Goal: Task Accomplishment & Management: Complete application form

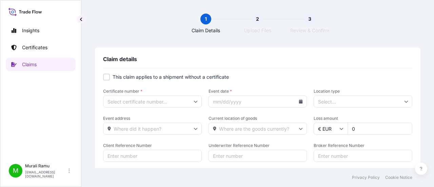
click at [106, 78] on div at bounding box center [106, 77] width 7 height 7
checkbox input "true"
click at [187, 99] on input "Primary Assured *" at bounding box center [152, 101] width 99 height 12
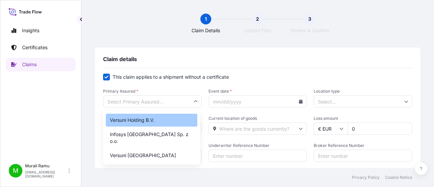
click at [147, 116] on div "Versuni Holding B.V." at bounding box center [152, 120] width 92 height 13
type input "Versuni Holding B.V."
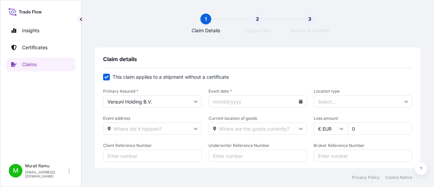
click at [240, 103] on input "Event date *" at bounding box center [258, 101] width 99 height 12
click at [339, 103] on input "Location type" at bounding box center [363, 101] width 99 height 12
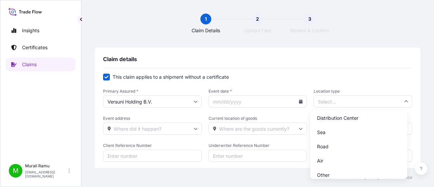
scroll to position [50, 0]
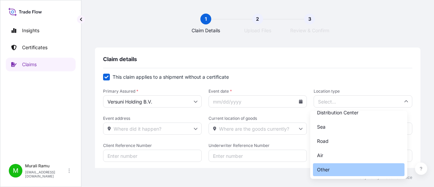
click at [333, 169] on div "Other" at bounding box center [359, 169] width 92 height 13
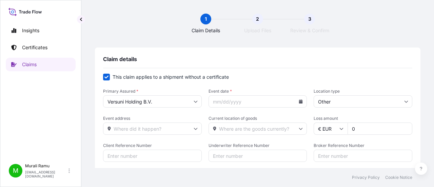
click at [334, 104] on input "Other" at bounding box center [363, 101] width 99 height 12
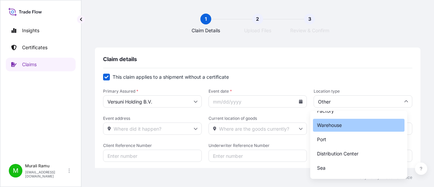
scroll to position [34, 0]
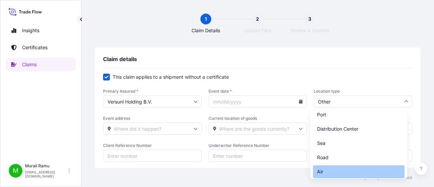
click at [326, 173] on div "Air" at bounding box center [359, 171] width 92 height 13
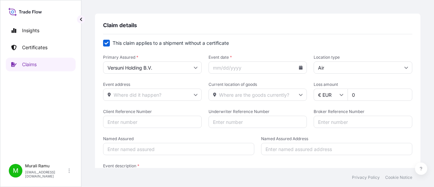
click at [328, 68] on input "Air" at bounding box center [363, 67] width 99 height 12
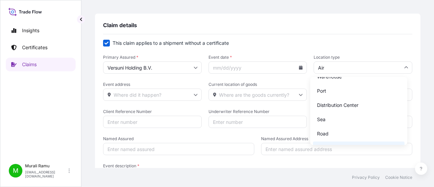
scroll to position [16, 0]
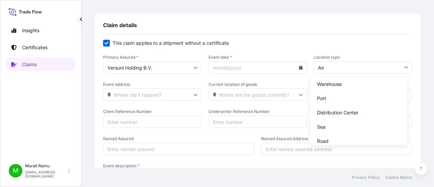
drag, startPoint x: 337, startPoint y: 100, endPoint x: 334, endPoint y: 105, distance: 6.1
click at [337, 100] on div "Port" at bounding box center [359, 98] width 92 height 13
type input "Port"
click at [140, 96] on input "Event address" at bounding box center [152, 95] width 99 height 12
paste input "[GEOGRAPHIC_DATA]"
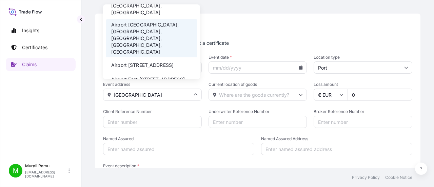
scroll to position [0, 0]
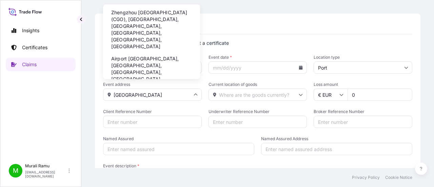
click at [153, 27] on li "Zhengzhou [GEOGRAPHIC_DATA] (CGO), [GEOGRAPHIC_DATA], [GEOGRAPHIC_DATA], [GEOGR…" at bounding box center [152, 29] width 92 height 45
type input "Zhengzhou [GEOGRAPHIC_DATA] (CGO), [GEOGRAPHIC_DATA], [GEOGRAPHIC_DATA], [GEOGR…"
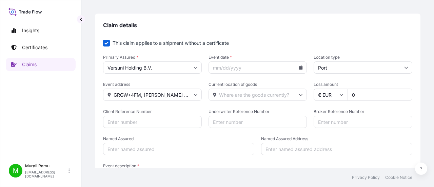
click at [195, 96] on icon at bounding box center [196, 95] width 4 height 4
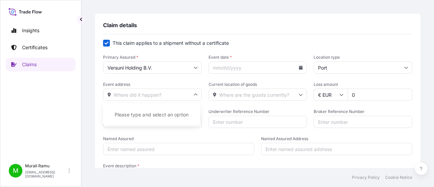
paste input "[GEOGRAPHIC_DATA]"
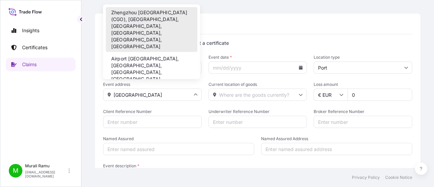
click at [169, 26] on li "Zhengzhou [GEOGRAPHIC_DATA] (CGO), [GEOGRAPHIC_DATA], [GEOGRAPHIC_DATA], [GEOGR…" at bounding box center [152, 29] width 92 height 45
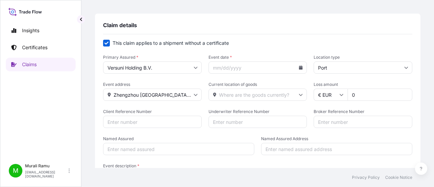
type input "GRGW+4FM, [PERSON_NAME] Bin [PERSON_NAME], [PERSON_NAME], [PERSON_NAME], [PERSO…"
click at [240, 94] on input "Current location of goods" at bounding box center [258, 95] width 99 height 12
paste input "Versuni ([GEOGRAPHIC_DATA]) Investment Co., Ltd c/o [GEOGRAPHIC_DATA]"
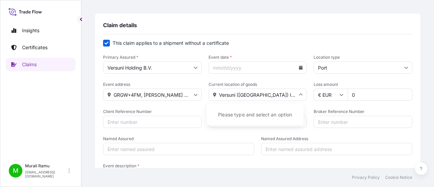
scroll to position [0, 30]
type input "Versuni ([GEOGRAPHIC_DATA]) Investment Co., Ltd c/o [GEOGRAPHIC_DATA]"
click at [280, 78] on form "This claim applies to a shipment without a certificate Primary Assured * Versun…" at bounding box center [257, 123] width 309 height 166
click at [191, 94] on input "GRGW+4FM, [PERSON_NAME] Bin [PERSON_NAME], [PERSON_NAME], [PERSON_NAME], [PERSO…" at bounding box center [152, 95] width 99 height 12
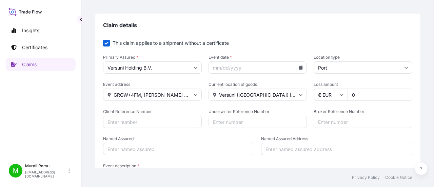
click at [153, 97] on input "GRGW+4FM, [PERSON_NAME] Bin [PERSON_NAME], [PERSON_NAME], [PERSON_NAME], [PERSO…" at bounding box center [152, 95] width 99 height 12
paste input "[GEOGRAPHIC_DATA]"
click at [155, 74] on form "This claim applies to a shipment without a certificate Primary Assured * Versun…" at bounding box center [257, 123] width 309 height 166
click at [147, 96] on input "[GEOGRAPHIC_DATA]" at bounding box center [152, 95] width 99 height 12
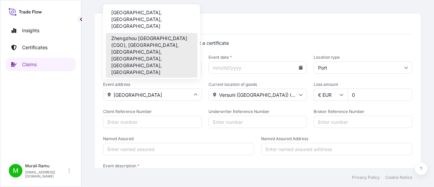
type input "[GEOGRAPHIC_DATA]"
click at [168, 109] on span "Client Reference Number" at bounding box center [152, 111] width 99 height 5
click at [168, 116] on input "Client Reference Number" at bounding box center [152, 122] width 99 height 12
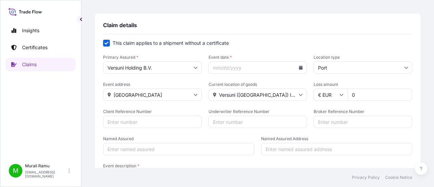
click at [360, 94] on input "0" at bounding box center [380, 95] width 65 height 12
drag, startPoint x: 357, startPoint y: 94, endPoint x: 344, endPoint y: 93, distance: 12.9
click at [348, 93] on input "0" at bounding box center [380, 95] width 65 height 12
paste input "25460.14"
type input "25460.14"
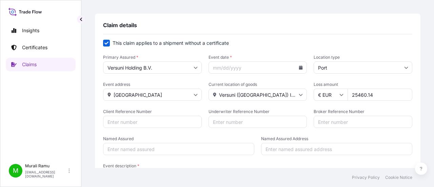
click at [263, 107] on form "This claim applies to a shipment without a certificate Primary Assured * Versun…" at bounding box center [257, 123] width 309 height 166
click at [139, 125] on input "Client Reference Number" at bounding box center [152, 122] width 99 height 12
click at [241, 123] on input "Underwriter Reference Number" at bounding box center [258, 122] width 99 height 12
click at [149, 121] on input "Client Reference Number" at bounding box center [152, 122] width 99 height 12
type input "30781"
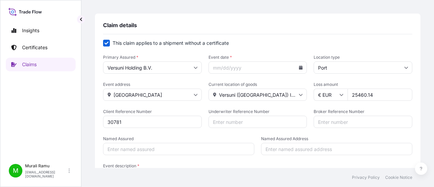
click at [197, 130] on form "This claim applies to a shipment without a certificate Primary Assured * Versun…" at bounding box center [257, 123] width 309 height 166
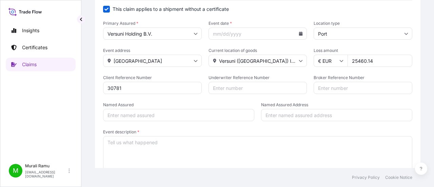
scroll to position [102, 0]
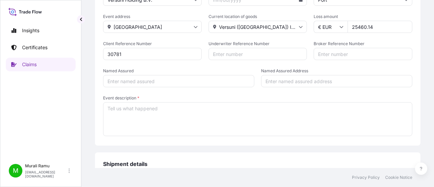
click at [130, 108] on textarea "Event description *" at bounding box center [257, 119] width 309 height 34
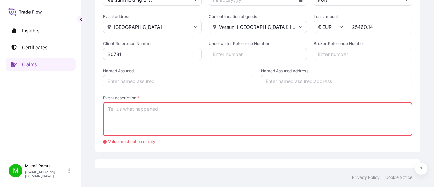
paste textarea "Lore ip dolorsita con adipi: 61663, el seddoe te incid utla etdolore ma aliq en…"
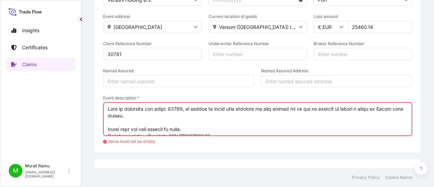
scroll to position [119, 0]
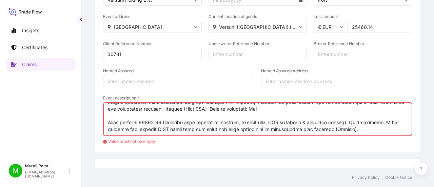
type textarea "Lore ip dolorsita con adipi: 61663, el seddoe te incid utla etdolore ma aliq en…"
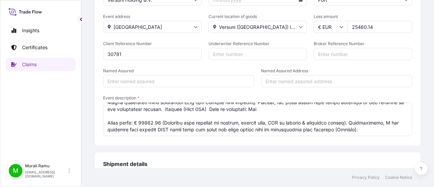
click at [195, 97] on span "Event description *" at bounding box center [257, 97] width 309 height 5
click at [195, 102] on textarea "Event description *" at bounding box center [257, 119] width 309 height 34
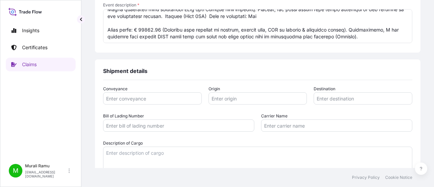
scroll to position [204, 0]
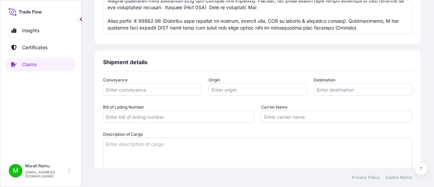
click at [146, 90] on input "Conveyance" at bounding box center [152, 89] width 99 height 12
click at [228, 87] on input "Origin" at bounding box center [258, 89] width 99 height 12
type input "Orastie"
click at [326, 92] on input "Destination" at bounding box center [363, 89] width 99 height 12
type input "Jiaxing"
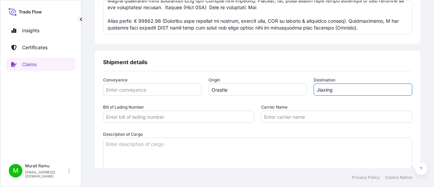
click at [247, 103] on div "Conveyance Origin Orastie Destination Jiaxing Bill of Lading Number Carrier Nam…" at bounding box center [257, 124] width 309 height 94
click at [236, 92] on input "Orastie" at bounding box center [258, 89] width 99 height 12
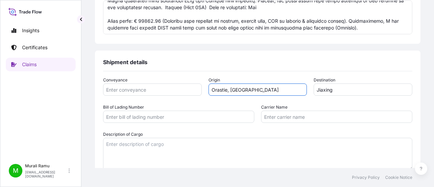
type input "Orastie, [GEOGRAPHIC_DATA]"
click at [375, 94] on input "Jiaxing" at bounding box center [363, 89] width 99 height 12
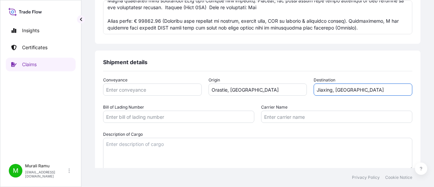
type input "Jiaxing, [GEOGRAPHIC_DATA]"
click at [246, 103] on div "Conveyance Origin [GEOGRAPHIC_DATA], [GEOGRAPHIC_DATA] Destination Jiaxing, [GE…" at bounding box center [257, 124] width 309 height 94
click at [172, 116] on input "Bill of Lading Number" at bounding box center [178, 117] width 151 height 12
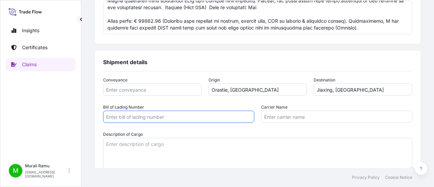
click at [277, 116] on input "Carrier Name" at bounding box center [336, 117] width 151 height 12
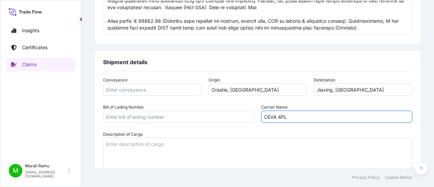
type input "CEVA 4PL"
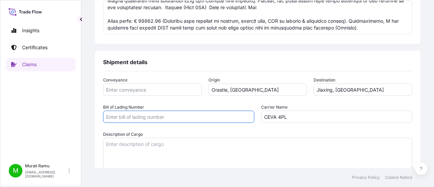
click at [150, 115] on input "Bill of Lading Number" at bounding box center [178, 117] width 151 height 12
paste input "908-91945954"
type input "908-91945954"
click at [166, 99] on div "Conveyance Origin [GEOGRAPHIC_DATA], [GEOGRAPHIC_DATA] Destination [GEOGRAPHIC_…" at bounding box center [257, 124] width 309 height 94
click at [199, 63] on div "Shipment details" at bounding box center [257, 65] width 309 height 13
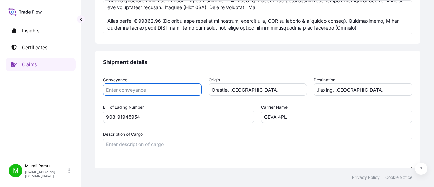
click at [133, 92] on input "Conveyance" at bounding box center [152, 89] width 99 height 12
click at [336, 91] on input "Jiaxing, [GEOGRAPHIC_DATA]" at bounding box center [363, 89] width 99 height 12
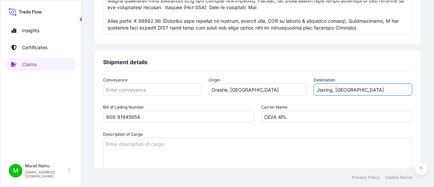
type input "Jiaxing, [GEOGRAPHIC_DATA]"
click at [312, 99] on div "Conveyance Origin [GEOGRAPHIC_DATA], [GEOGRAPHIC_DATA] Destination Jiaxing, [GE…" at bounding box center [257, 124] width 309 height 94
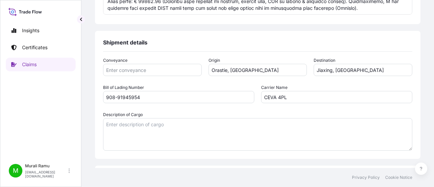
scroll to position [238, 0]
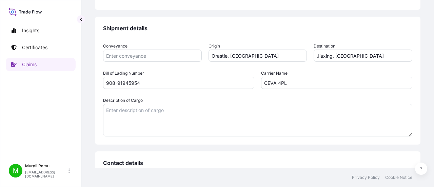
click at [135, 116] on textarea "Description of Cargo" at bounding box center [257, 120] width 309 height 33
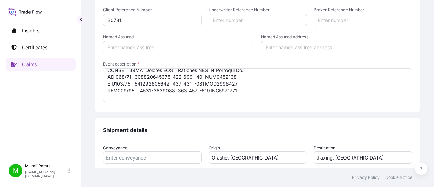
scroll to position [81, 0]
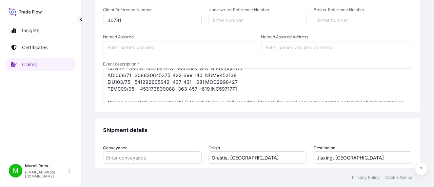
drag, startPoint x: 108, startPoint y: 81, endPoint x: 240, endPoint y: 88, distance: 132.5
click at [238, 88] on textarea "Event description *" at bounding box center [257, 85] width 309 height 34
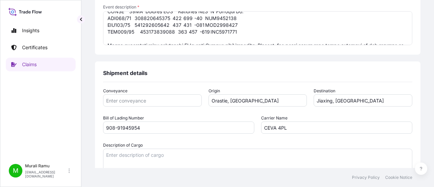
scroll to position [238, 0]
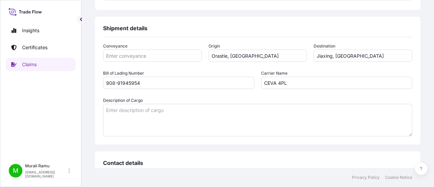
click at [123, 106] on textarea "Description of Cargo" at bounding box center [257, 120] width 309 height 33
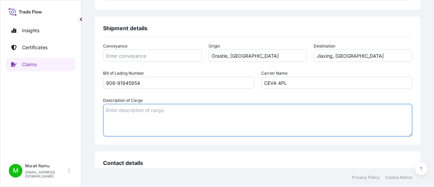
paste textarea "MODEL 12NC Shipped QTY Received QTY Δ Shipment Nr. BAR301/00 688001004842 308 2…"
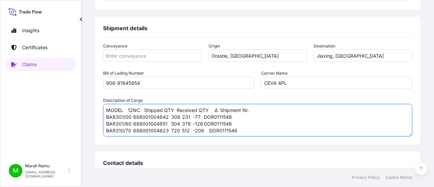
click at [204, 116] on textarea "MODEL 12NC Shipped QTY Received QTY Δ Shipment Nr. BAR301/00 688001004842 308 2…" at bounding box center [257, 120] width 309 height 33
click at [202, 123] on textarea "MODEL 12NC Shipped QTY Received QTY Δ Shipment Nr. BAR301/00 688001004842 308 2…" at bounding box center [257, 120] width 309 height 33
click at [208, 131] on textarea "MODEL 12NC Shipped QTY Received QTY Δ Shipment Nr. BAR301/00 688001004842 308 2…" at bounding box center [257, 120] width 309 height 33
click at [192, 117] on textarea "MODEL 12NC Shipped QTY Received QTY Δ Shipment Nr. BAR301/00 688001004842 308 2…" at bounding box center [257, 120] width 309 height 33
click at [193, 124] on textarea "MODEL 12NC Shipped QTY Received QTY Δ Shipment Nr. BAR301/00 688001004842 308 2…" at bounding box center [257, 120] width 309 height 33
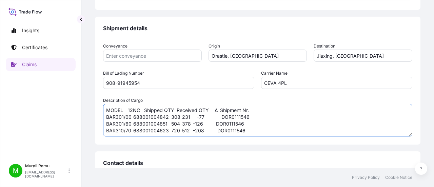
click at [192, 124] on textarea "MODEL 12NC Shipped QTY Received QTY Δ Shipment Nr. BAR301/00 688001004842 308 2…" at bounding box center [257, 120] width 309 height 33
click at [192, 131] on textarea "MODEL 12NC Shipped QTY Received QTY Δ Shipment Nr. BAR301/00 688001004842 308 2…" at bounding box center [257, 120] width 309 height 33
click at [220, 116] on textarea "MODEL 12NC Shipped QTY Received QTY Δ Shipment Nr. BAR301/00 688001004842 308 2…" at bounding box center [257, 120] width 309 height 33
click at [214, 111] on textarea "MODEL 12NC Shipped QTY Received QTY Δ Shipment Nr. BAR301/00 688001004842 308 2…" at bounding box center [257, 120] width 309 height 33
click at [216, 112] on textarea "MODEL 12NC Shipped QTY Received QTY Δ Shipment Nr. BAR301/00 688001004842 308 2…" at bounding box center [257, 120] width 309 height 33
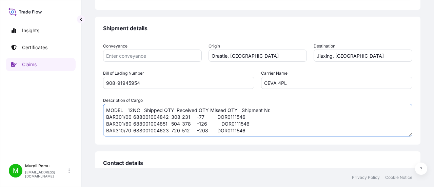
click at [197, 119] on textarea "MODEL 12NC Shipped QTY Received QTY Missed QTY Shipment Nr. BAR301/00 688001004…" at bounding box center [257, 120] width 309 height 33
click at [194, 119] on textarea "MODEL 12NC Shipped QTY Received QTY Missed QTY Shipment Nr. BAR301/00 688001004…" at bounding box center [257, 120] width 309 height 33
click at [200, 117] on textarea "MODEL 12NC Shipped QTY Received QTY Missed QTY Shipment Nr. BAR301/00 688001004…" at bounding box center [257, 120] width 309 height 33
click at [215, 116] on textarea "MODEL 12NC Shipped QTY Received QTY Missed QTY Shipment Nr. BAR301/00 688001004…" at bounding box center [257, 120] width 309 height 33
click at [198, 117] on textarea "MODEL 12NC Shipped QTY Received QTY Missed QTY Shipment Nr. BAR301/00 688001004…" at bounding box center [257, 120] width 309 height 33
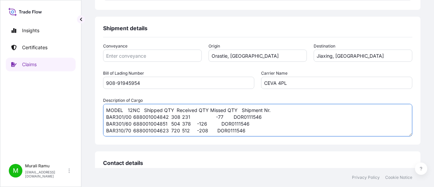
click at [195, 122] on textarea "MODEL 12NC Shipped QTY Received QTY Missed QTY Shipment Nr. BAR301/00 688001004…" at bounding box center [257, 120] width 309 height 33
click at [195, 130] on textarea "MODEL 12NC Shipped QTY Received QTY Missed QTY Shipment Nr. BAR301/00 688001004…" at bounding box center [257, 120] width 309 height 33
click at [232, 115] on textarea "MODEL 12NC Shipped QTY Received QTY Missed QTY Shipment Nr. BAR301/00 688001004…" at bounding box center [257, 120] width 309 height 33
click at [235, 125] on textarea "MODEL 12NC Shipped QTY Received QTY Missed QTY Shipment Nr. BAR301/00 688001004…" at bounding box center [257, 120] width 309 height 33
click at [128, 111] on textarea "MODEL 12NC Shipped QTY Received QTY Missed QTY Shipment Nr. BAR301/00 688001004…" at bounding box center [257, 120] width 309 height 33
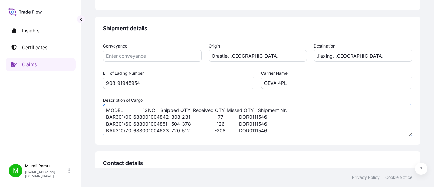
click at [159, 108] on textarea "MODEL 12NC Shipped QTY Received QTY Missed QTY Shipment Nr. BAR301/00 688001004…" at bounding box center [257, 120] width 309 height 33
click at [185, 111] on textarea "MODEL 12NC Shipped QTY Received QTY Missed QTY Shipment Nr. BAR301/00 688001004…" at bounding box center [257, 120] width 309 height 33
click at [181, 116] on textarea "MODEL 12NC Shipped QTY Received QTY Missed QTY Shipment Nr. BAR301/00 688001004…" at bounding box center [257, 120] width 309 height 33
click at [193, 110] on textarea "MODEL 12NC Shipped QTY Received QTY Missed QTY Shipment Nr. BAR301/00 688001004…" at bounding box center [257, 120] width 309 height 33
click at [192, 118] on textarea "MODEL 12NC Shipped QTY Received QTY Missed QTY Shipment Nr. BAR301/00 688001004…" at bounding box center [257, 120] width 309 height 33
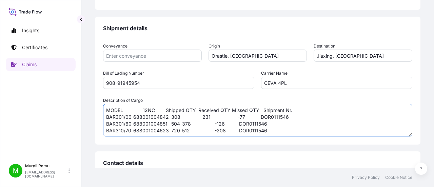
click at [182, 124] on textarea "MODEL 12NC Shipped QTY Received QTY Missed QTY Shipment Nr. BAR301/00 688001004…" at bounding box center [257, 120] width 309 height 33
click at [181, 131] on textarea "MODEL 12NC Shipped QTY Received QTY Missed QTY Shipment Nr. BAR301/00 688001004…" at bounding box center [257, 120] width 309 height 33
click at [231, 111] on textarea "MODEL 12NC Shipped QTY Received QTY Missed QTY Shipment Nr. BAR301/00 688001004…" at bounding box center [257, 120] width 309 height 33
drag, startPoint x: 257, startPoint y: 117, endPoint x: 265, endPoint y: 121, distance: 8.8
click at [257, 117] on textarea "MODEL 12NC Shipped QTY Received QTY Missed QTY Shipment Nr. BAR301/00 688001004…" at bounding box center [257, 120] width 309 height 33
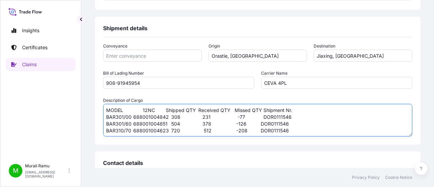
click at [261, 108] on textarea "MODEL 12NC Shipped QTY Received QTY Missed QTY Shipment Nr. BAR301/00 688001004…" at bounding box center [257, 120] width 309 height 33
click at [258, 125] on textarea "MODEL 12NC Shipped QTY Received QTY Missed QTY Shipment Nr. BAR301/00 688001004…" at bounding box center [257, 120] width 309 height 33
click at [259, 131] on textarea "MODEL 12NC Shipped QTY Received QTY Missed QTY Shipment Nr. BAR301/00 688001004…" at bounding box center [257, 120] width 309 height 33
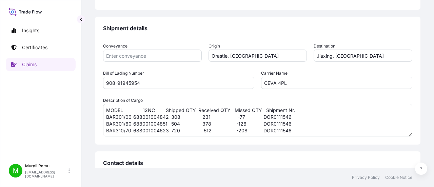
click at [252, 139] on div "Conveyance Origin [GEOGRAPHIC_DATA], [GEOGRAPHIC_DATA] Destination Jiaxing, [GE…" at bounding box center [257, 93] width 309 height 112
click at [143, 110] on textarea "MODEL 12NC Shipped QTY Received QTY Missed QTY Shipment Nr. BAR301/00 688001004…" at bounding box center [257, 120] width 309 height 33
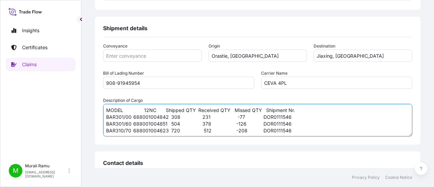
type textarea "MODEL 12NC Shipped QTY Received QTY Missed QTY Shipment Nr. BAR301/00 688001004…"
click at [116, 54] on input "Conveyance" at bounding box center [152, 56] width 99 height 12
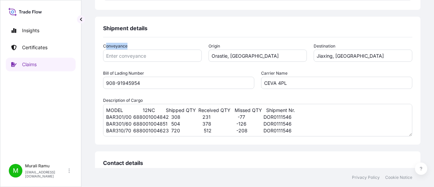
drag, startPoint x: 127, startPoint y: 44, endPoint x: 108, endPoint y: 45, distance: 18.7
click at [105, 45] on div "Conveyance" at bounding box center [152, 52] width 99 height 19
click at [111, 44] on label "Conveyance" at bounding box center [115, 46] width 24 height 7
click at [111, 50] on input "Conveyance" at bounding box center [152, 56] width 99 height 12
click at [109, 44] on label "Conveyance" at bounding box center [115, 46] width 24 height 7
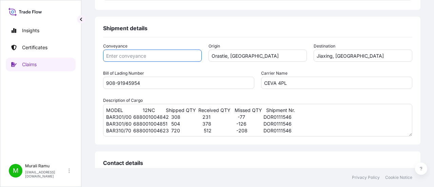
click at [109, 50] on input "Conveyance" at bounding box center [152, 56] width 99 height 12
drag, startPoint x: 109, startPoint y: 44, endPoint x: 113, endPoint y: 48, distance: 5.0
click at [109, 45] on label "Conveyance" at bounding box center [115, 46] width 24 height 7
click at [109, 50] on input "Conveyance" at bounding box center [152, 56] width 99 height 12
copy label "Conveyance"
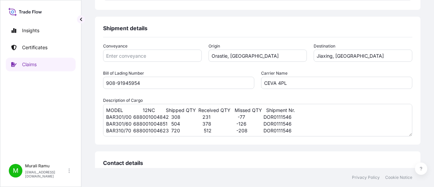
click at [120, 57] on input "Conveyance" at bounding box center [152, 56] width 99 height 12
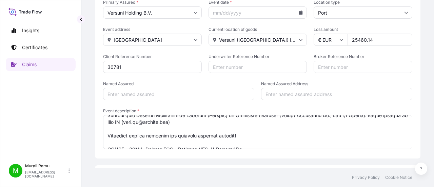
scroll to position [68, 0]
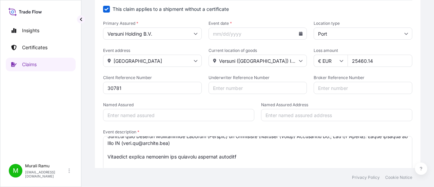
type input "Air Shipment"
click at [149, 117] on input "Named Assured" at bounding box center [178, 115] width 151 height 12
type input "Versuni"
click at [276, 112] on input "Named Assured Address" at bounding box center [336, 115] width 151 height 12
type input "[GEOGRAPHIC_DATA]"
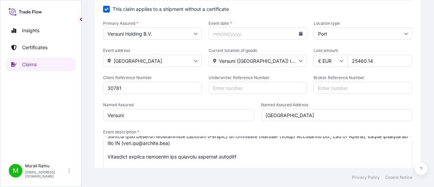
click at [190, 99] on form "This claim applies to a shipment without a certificate Primary Assured * Versun…" at bounding box center [257, 89] width 309 height 166
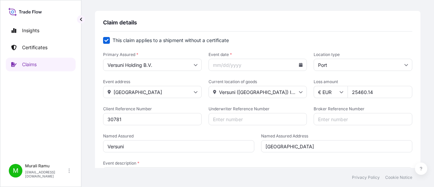
scroll to position [34, 0]
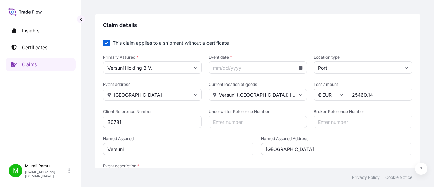
click at [117, 126] on input "30781" at bounding box center [152, 122] width 99 height 12
click at [299, 67] on icon at bounding box center [301, 67] width 4 height 4
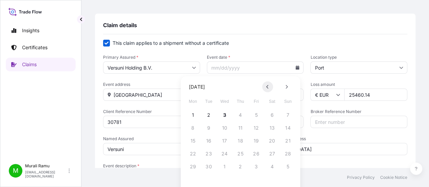
click at [265, 86] on button at bounding box center [267, 86] width 11 height 11
click at [264, 87] on button at bounding box center [267, 86] width 11 height 11
click at [194, 130] on button "7" at bounding box center [193, 128] width 11 height 11
type input "[DATE]"
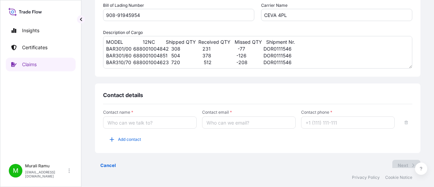
scroll to position [313, 0]
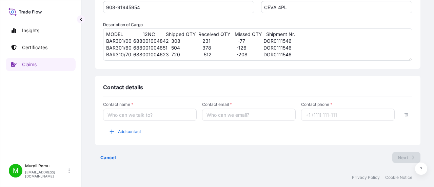
click at [129, 112] on input "Contact name *" at bounding box center [150, 115] width 94 height 12
type input "Claims Team"
click at [223, 114] on input "Contact email *" at bounding box center [249, 115] width 94 height 12
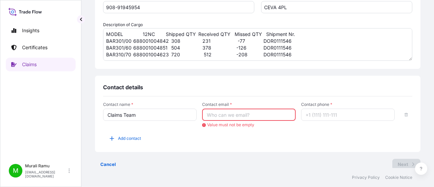
paste input "[EMAIL_ADDRESS][DOMAIN_NAME]"
type input "[EMAIL_ADDRESS][DOMAIN_NAME]"
click at [265, 95] on div "Contact details" at bounding box center [257, 90] width 309 height 13
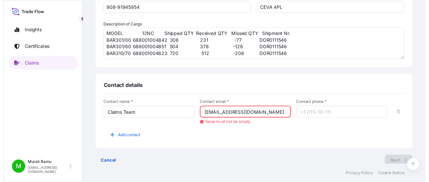
scroll to position [0, 0]
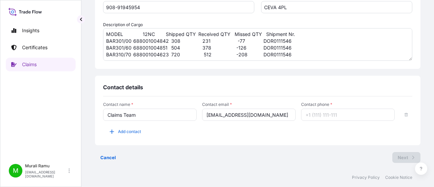
click at [311, 115] on input "Contact phone *" at bounding box center [348, 115] width 94 height 12
type input "1"
click at [263, 84] on div "Contact details" at bounding box center [257, 90] width 309 height 13
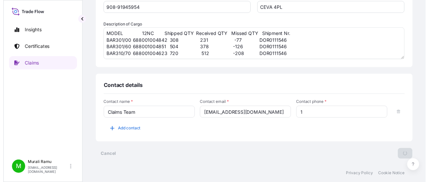
scroll to position [40, 0]
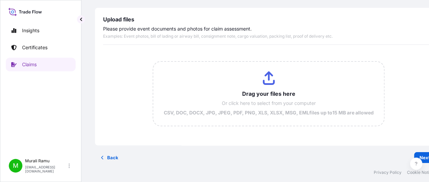
click at [263, 79] on input "Drag your files here Or click here to select from your computer CSV, DOC, DOCX,…" at bounding box center [268, 94] width 230 height 64
type input "C:\fakepath\Re Air cargo lost - DOR0111546 (initial email).msg"
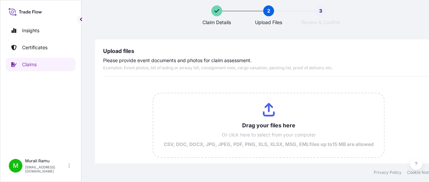
scroll to position [0, 0]
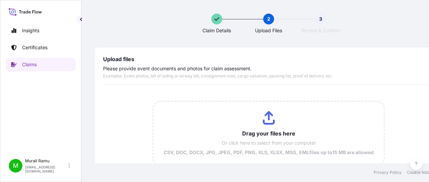
click at [266, 120] on input "Drag your files here Or click here to select from your computer CSV, DOC, DOCX,…" at bounding box center [268, 133] width 230 height 64
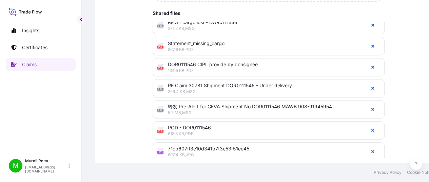
scroll to position [49, 0]
click at [184, 87] on span "RE Claim 30781 Shipment DOR0111546 - Under delivery" at bounding box center [264, 84] width 193 height 7
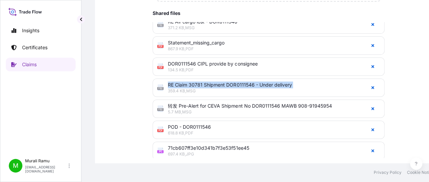
click at [184, 87] on span "RE Claim 30781 Shipment DOR0111546 - Under delivery" at bounding box center [264, 84] width 193 height 7
click at [179, 90] on span "359.4 KB , MSG" at bounding box center [264, 90] width 193 height 5
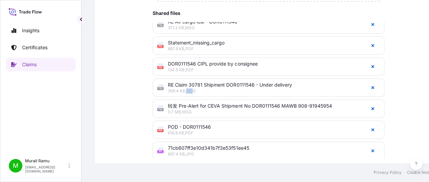
drag, startPoint x: 188, startPoint y: 93, endPoint x: 195, endPoint y: 91, distance: 7.0
click at [195, 91] on span "359.4 KB , MSG" at bounding box center [264, 90] width 193 height 5
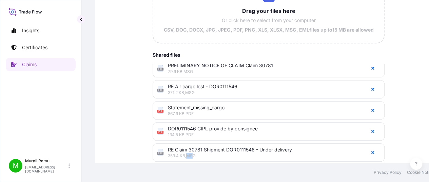
scroll to position [0, 0]
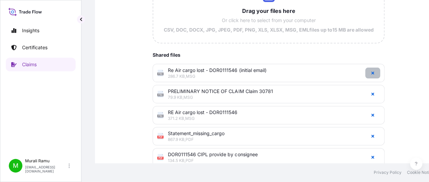
click at [366, 74] on button "button" at bounding box center [372, 73] width 15 height 11
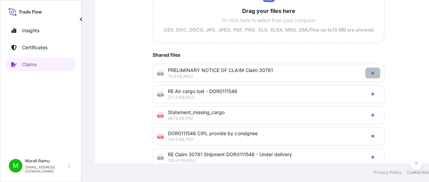
click at [366, 74] on button "button" at bounding box center [372, 73] width 15 height 11
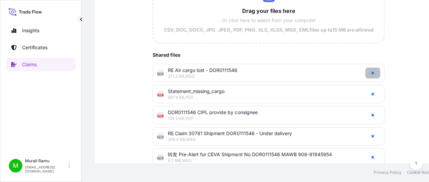
click at [366, 74] on button "button" at bounding box center [372, 73] width 15 height 11
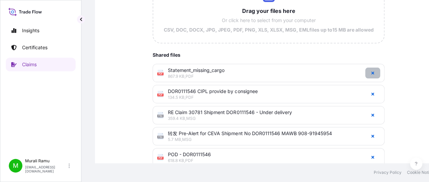
click at [366, 74] on button "button" at bounding box center [372, 73] width 15 height 11
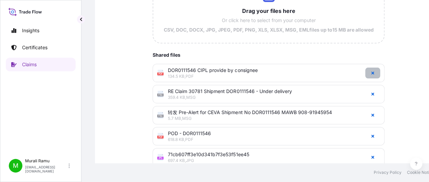
click at [366, 74] on button "button" at bounding box center [372, 73] width 15 height 11
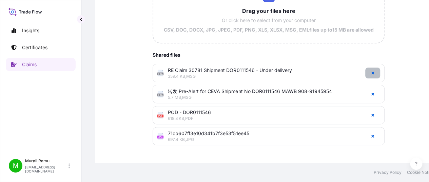
click at [366, 74] on button "button" at bounding box center [372, 73] width 15 height 11
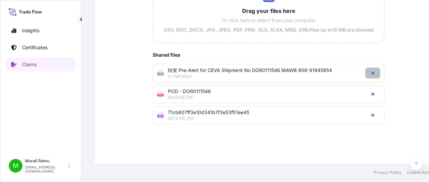
click at [366, 74] on button "button" at bounding box center [372, 73] width 15 height 11
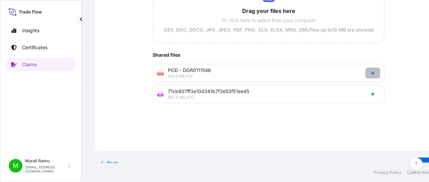
click at [366, 74] on button "button" at bounding box center [372, 73] width 15 height 11
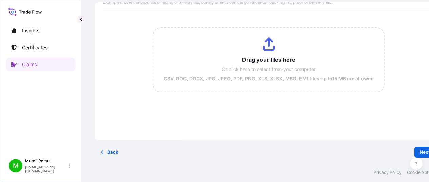
scroll to position [40, 0]
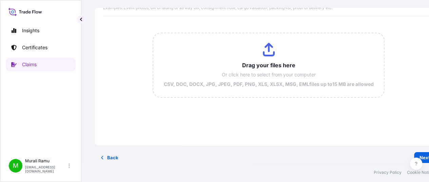
click at [110, 154] on p "Back" at bounding box center [112, 157] width 11 height 7
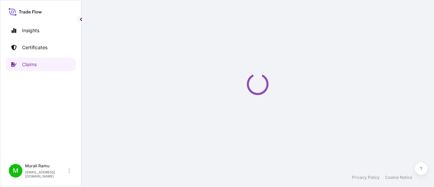
scroll to position [0, 0]
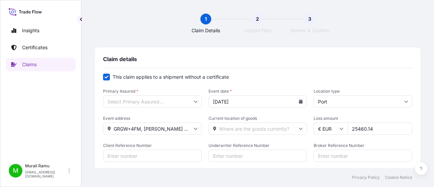
type input "Versuni Holding B.V."
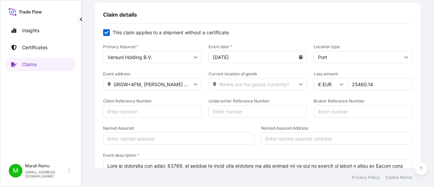
scroll to position [34, 0]
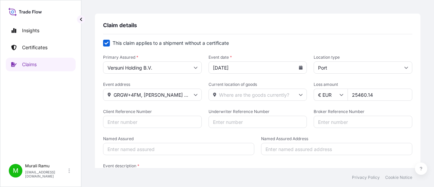
click at [120, 118] on input "Client Reference Number" at bounding box center [152, 122] width 99 height 12
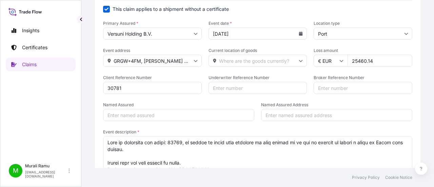
type input "30781"
click at [122, 115] on input "Named Assured" at bounding box center [178, 115] width 151 height 12
type input "Versuni"
type input "[GEOGRAPHIC_DATA]"
click at [214, 130] on span "Event description *" at bounding box center [257, 131] width 309 height 5
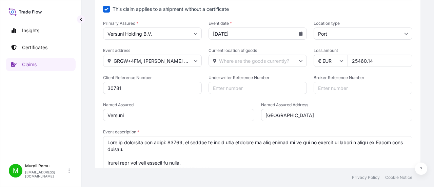
click at [214, 136] on textarea "Event description *" at bounding box center [257, 153] width 309 height 34
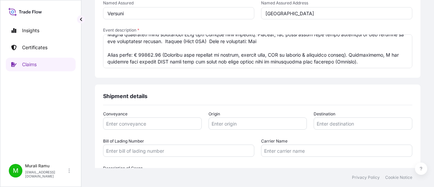
scroll to position [204, 0]
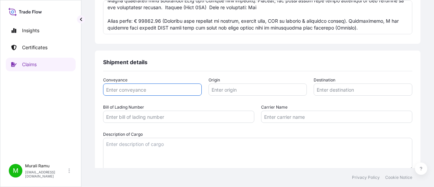
click at [156, 92] on input "Conveyance" at bounding box center [152, 89] width 99 height 12
type input "Air Shipment"
click at [229, 91] on input "Origin" at bounding box center [258, 89] width 99 height 12
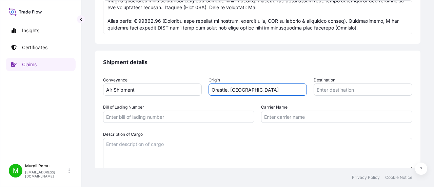
type input "Orastie, [GEOGRAPHIC_DATA]"
click at [325, 88] on input "Destination" at bounding box center [363, 89] width 99 height 12
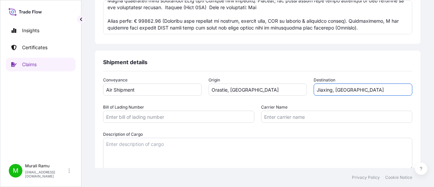
type input "Jiaxing, [GEOGRAPHIC_DATA]"
click at [121, 116] on input "Bill of Lading Number" at bounding box center [178, 117] width 151 height 12
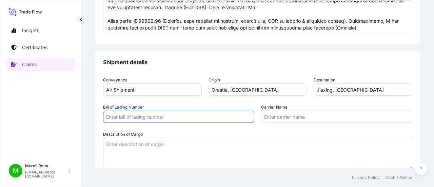
paste input "908-91945954"
type input "908-91945954"
click at [198, 107] on div "Bill of Lading Number 908-91945954" at bounding box center [178, 113] width 151 height 19
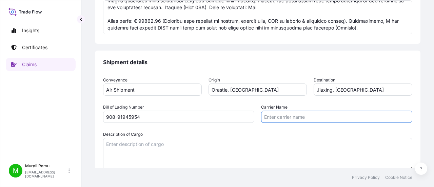
click at [274, 115] on input "Carrier Name" at bounding box center [336, 117] width 151 height 12
type input "CEVA 4PL"
click at [220, 123] on div "Conveyance Air Shipment Origin [GEOGRAPHIC_DATA], [GEOGRAPHIC_DATA] Destination…" at bounding box center [257, 124] width 309 height 94
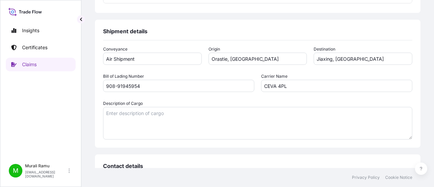
scroll to position [271, 0]
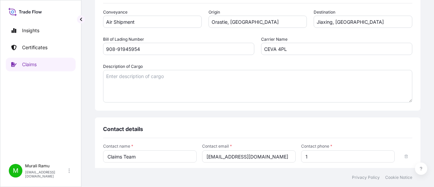
click at [137, 81] on textarea "Description of Cargo" at bounding box center [257, 86] width 309 height 33
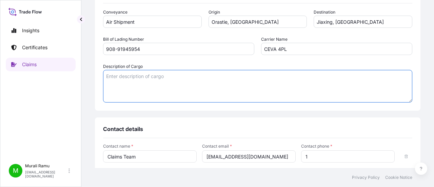
paste textarea "MODEL 12NC Shipped QTY Received QTY Δ Shipment Nr. BAR301/00 688001004842 308 2…"
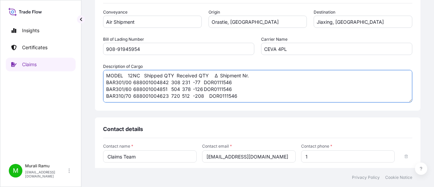
scroll to position [0, 0]
click at [217, 75] on textarea "MODEL 12NC Shipped QTY Received QTY Δ Shipment Nr. BAR301/00 688001004842 308 2…" at bounding box center [257, 86] width 309 height 33
click at [128, 77] on textarea "MODEL 12NC Shipped QTY Received QTY Shipment Nr. BAR301/00 688001004842 308 231…" at bounding box center [257, 86] width 309 height 33
click at [160, 76] on textarea "MODEL 12NC Shipped QTY Received QTY Shipment Nr. BAR301/00 688001004842 308 231…" at bounding box center [257, 86] width 309 height 33
click at [191, 76] on textarea "MODEL 12NC Shipped QTY Received QTY Shipment Nr. BAR301/00 688001004842 308 231…" at bounding box center [257, 86] width 309 height 33
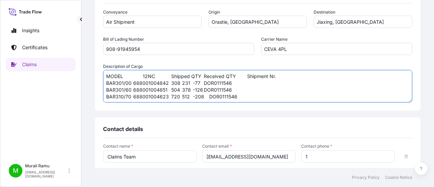
click at [202, 76] on textarea "MODEL 12NC Shipped QTY Received QTY Shipment Nr. BAR301/00 688001004842 308 231…" at bounding box center [257, 86] width 309 height 33
click at [203, 82] on textarea "MODEL 12NC Shipped QTY Received QTY Shipment Nr. BAR301/00 688001004842 308 231…" at bounding box center [257, 86] width 309 height 33
click at [201, 91] on textarea "MODEL 12NC Shipped QTY Received QTY Shipment Nr. BAR301/00 688001004842 308 231…" at bounding box center [257, 86] width 309 height 33
click at [202, 90] on textarea "MODEL 12NC Shipped QTY Received QTY Shipment Nr. BAR301/00 688001004842 308 231…" at bounding box center [257, 86] width 309 height 33
click at [206, 97] on textarea "MODEL 12NC Shipped QTY Received QTY Shipment Nr. BAR301/00 688001004842 308 231…" at bounding box center [257, 86] width 309 height 33
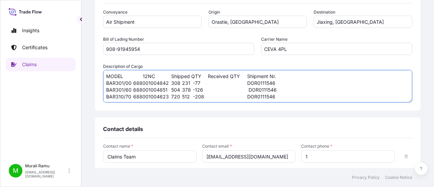
click at [192, 85] on textarea "MODEL 12NC Shipped QTY Received QTY Shipment Nr. BAR301/00 688001004842 308 231…" at bounding box center [257, 86] width 309 height 33
click at [191, 89] on textarea "MODEL 12NC Shipped QTY Received QTY Shipment Nr. BAR301/00 688001004842 308 231…" at bounding box center [257, 86] width 309 height 33
click at [193, 96] on textarea "MODEL 12NC Shipped QTY Received QTY Shipment Nr. BAR301/00 688001004842 308 231…" at bounding box center [257, 86] width 309 height 33
click at [192, 97] on textarea "MODEL 12NC Shipped QTY Received QTY Shipment Nr. BAR301/00 688001004842 308 231…" at bounding box center [257, 86] width 309 height 33
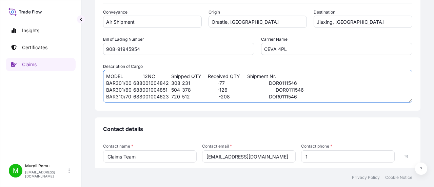
click at [182, 83] on textarea "MODEL 12NC Shipped QTY Received QTY Shipment Nr. BAR301/00 688001004842 308 231…" at bounding box center [257, 86] width 309 height 33
click at [221, 83] on textarea "MODEL 12NC Shipped QTY Received QTY Shipment Nr. BAR301/00 688001004842 308 231…" at bounding box center [257, 86] width 309 height 33
click at [215, 91] on textarea "MODEL 12NC Shipped QTY Received QTY Shipment Nr. BAR301/00 688001004842 308 231…" at bounding box center [257, 86] width 309 height 33
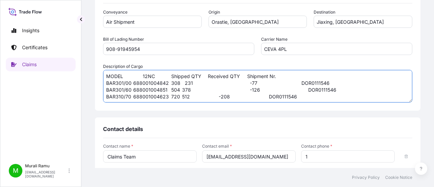
click at [217, 98] on textarea "MODEL 12NC Shipped QTY Received QTY Shipment Nr. BAR301/00 688001004842 308 231…" at bounding box center [257, 86] width 309 height 33
click at [246, 76] on textarea "MODEL 12NC Shipped QTY Received QTY Shipment Nr. BAR301/00 688001004842 308 231…" at bounding box center [257, 86] width 309 height 33
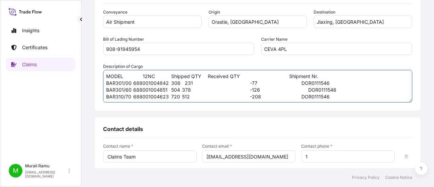
click at [248, 75] on textarea "MODEL 12NC Shipped QTY Received QTY Shipment Nr. BAR301/00 688001004842 308 231…" at bounding box center [257, 86] width 309 height 33
click at [298, 76] on textarea "MODEL 12NC Shipped QTY Received QTY Missed QTY Shipment Nr. BAR301/00 688001004…" at bounding box center [257, 86] width 309 height 33
click at [293, 75] on textarea "MODEL 12NC Shipped QTY Received QTY Missed QTY Shipment Nr. BAR301/00 688001004…" at bounding box center [257, 86] width 309 height 33
click at [290, 76] on textarea "MODEL 12NC Shipped QTY Received QTY Missed QTY Shipment Nr. BAR301/00 688001004…" at bounding box center [257, 86] width 309 height 33
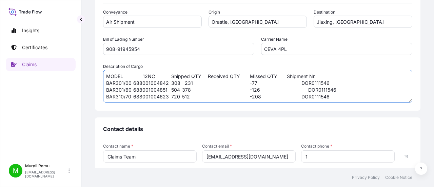
click at [305, 82] on textarea "MODEL 12NC Shipped QTY Received QTY Missed QTY Shipment Nr. BAR301/00 688001004…" at bounding box center [257, 86] width 309 height 33
click at [306, 88] on textarea "MODEL 12NC Shipped QTY Received QTY Missed QTY Shipment Nr. BAR301/00 688001004…" at bounding box center [257, 86] width 309 height 33
click at [300, 98] on textarea "MODEL 12NC Shipped QTY Received QTY Missed QTY Shipment Nr. BAR301/00 688001004…" at bounding box center [257, 86] width 309 height 33
click at [288, 91] on textarea "MODEL 12NC Shipped QTY Received QTY Missed QTY Shipment Nr. BAR301/00 688001004…" at bounding box center [257, 86] width 309 height 33
click at [183, 82] on textarea "MODEL 12NC Shipped QTY Received QTY Missed QTY Shipment Nr. BAR301/00 688001004…" at bounding box center [257, 86] width 309 height 33
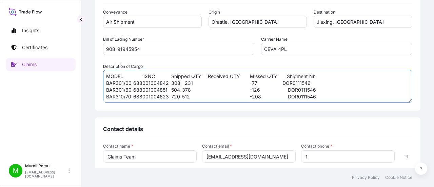
click at [184, 83] on textarea "MODEL 12NC Shipped QTY Received QTY Missed QTY Shipment Nr. BAR301/00 688001004…" at bounding box center [257, 86] width 309 height 33
click at [181, 89] on textarea "MODEL 12NC Shipped QTY Received QTY Missed QTY Shipment Nr. BAR301/00 688001004…" at bounding box center [257, 86] width 309 height 33
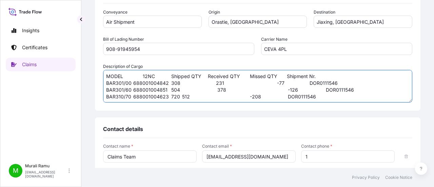
click at [181, 97] on textarea "MODEL 12NC Shipped QTY Received QTY Missed QTY Shipment Nr. BAR301/00 688001004…" at bounding box center [257, 86] width 309 height 33
click at [216, 91] on textarea "MODEL 12NC Shipped QTY Received QTY Missed QTY Shipment Nr. BAR301/00 688001004…" at bounding box center [257, 86] width 309 height 33
click at [170, 83] on textarea "MODEL 12NC Shipped QTY Received QTY Missed QTY Shipment Nr. BAR301/00 688001004…" at bounding box center [257, 86] width 309 height 33
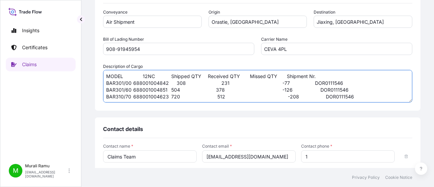
click at [172, 90] on textarea "MODEL 12NC Shipped QTY Received QTY Missed QTY Shipment Nr. BAR301/00 688001004…" at bounding box center [257, 86] width 309 height 33
click at [171, 91] on textarea "MODEL 12NC Shipped QTY Received QTY Missed QTY Shipment Nr. BAR301/00 688001004…" at bounding box center [257, 86] width 309 height 33
click at [170, 96] on textarea "MODEL 12NC Shipped QTY Received QTY Missed QTY Shipment Nr. BAR301/00 688001004…" at bounding box center [257, 86] width 309 height 33
click at [281, 83] on textarea "MODEL 12NC Shipped QTY Received QTY Missed QTY Shipment Nr. BAR301/00 688001004…" at bounding box center [257, 86] width 309 height 33
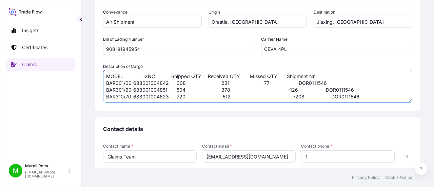
click at [284, 90] on textarea "MODEL 12NC Shipped QTY Received QTY Missed QTY Shipment Nr. BAR301/00 688001004…" at bounding box center [257, 86] width 309 height 33
click at [291, 97] on textarea "MODEL 12NC Shipped QTY Received QTY Missed QTY Shipment Nr. BAR301/00 688001004…" at bounding box center [257, 86] width 309 height 33
click at [284, 76] on textarea "MODEL 12NC Shipped QTY Received QTY Missed QTY Shipment Nr. BAR301/00 688001004…" at bounding box center [257, 86] width 309 height 33
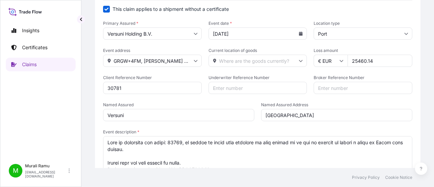
scroll to position [34, 0]
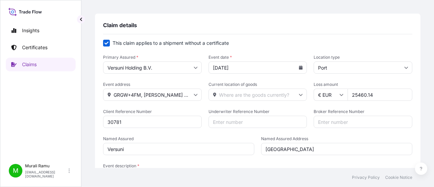
type textarea "MODEL 12NC Shipped QTY Received QTY Missed QTY Shipment Nr. BAR301/00 688001004…"
click at [229, 94] on input "Current location of goods" at bounding box center [258, 95] width 99 height 12
paste input "Versuni ([GEOGRAPHIC_DATA]) Investment Co., Ltd c/o [GEOGRAPHIC_DATA]"
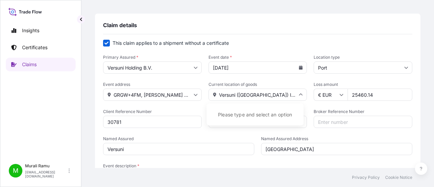
scroll to position [0, 30]
type input "Versuni ([GEOGRAPHIC_DATA]) Investment Co., Ltd c/o [GEOGRAPHIC_DATA]"
click at [196, 104] on form "This claim applies to a shipment without a certificate Primary Assured * Versun…" at bounding box center [257, 123] width 309 height 166
click at [178, 96] on input "GRGW+4FM, [PERSON_NAME] Bin [PERSON_NAME], [PERSON_NAME], [PERSON_NAME], [PERSO…" at bounding box center [152, 95] width 99 height 12
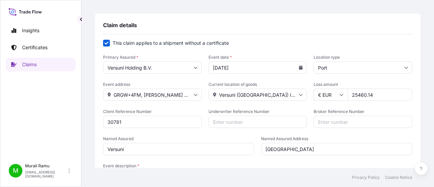
paste input "[GEOGRAPHIC_DATA]"
type input "[GEOGRAPHIC_DATA]"
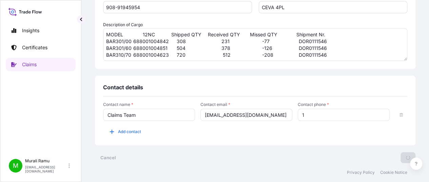
scroll to position [40, 0]
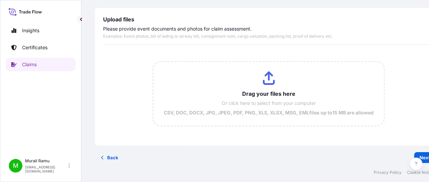
click at [265, 78] on input "Drag your files here Or click here to select from your computer CSV, DOC, DOCX,…" at bounding box center [268, 94] width 230 height 64
type input "C:\fakepath\转发 Pre-Alert for CEVA Shipment No DOR0111546 MAWB 908-91945954.pdf"
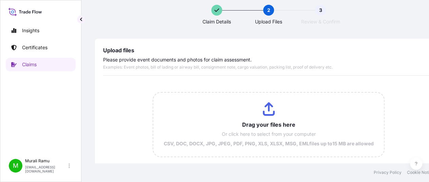
scroll to position [0, 0]
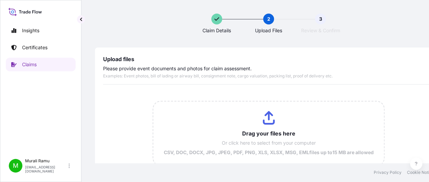
click at [265, 116] on input "Drag your files here Or click here to select from your computer CSV, DOC, DOCX,…" at bounding box center [268, 133] width 230 height 64
type input "C:\fakepath\mmexport1751871413503.jpg"
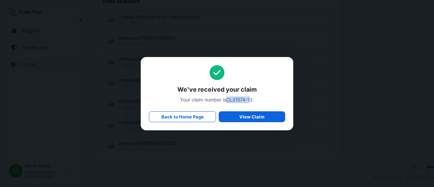
drag, startPoint x: 227, startPoint y: 101, endPoint x: 252, endPoint y: 97, distance: 25.0
click at [252, 97] on span "Your claim number is CL31574-13 ." at bounding box center [217, 99] width 136 height 7
click at [228, 101] on span "Your claim number is CL31574-13 ." at bounding box center [217, 99] width 136 height 7
drag, startPoint x: 228, startPoint y: 101, endPoint x: 252, endPoint y: 97, distance: 24.8
click at [252, 97] on span "Your claim number is CL31574-13 ." at bounding box center [217, 99] width 136 height 7
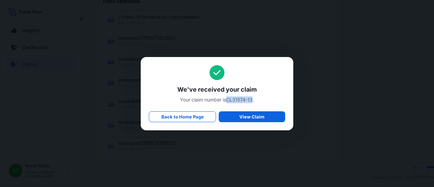
copy span "CL31574-13"
click at [239, 115] on link "View Claim" at bounding box center [252, 116] width 67 height 11
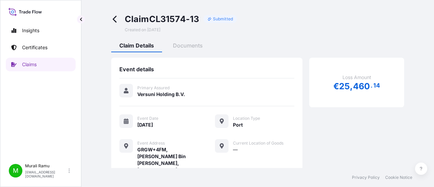
click at [113, 21] on icon at bounding box center [115, 19] width 8 height 8
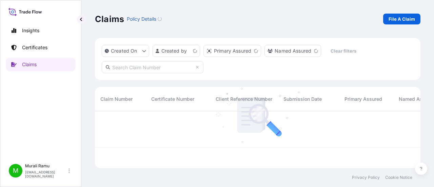
scroll to position [55, 320]
